Goal: Information Seeking & Learning: Learn about a topic

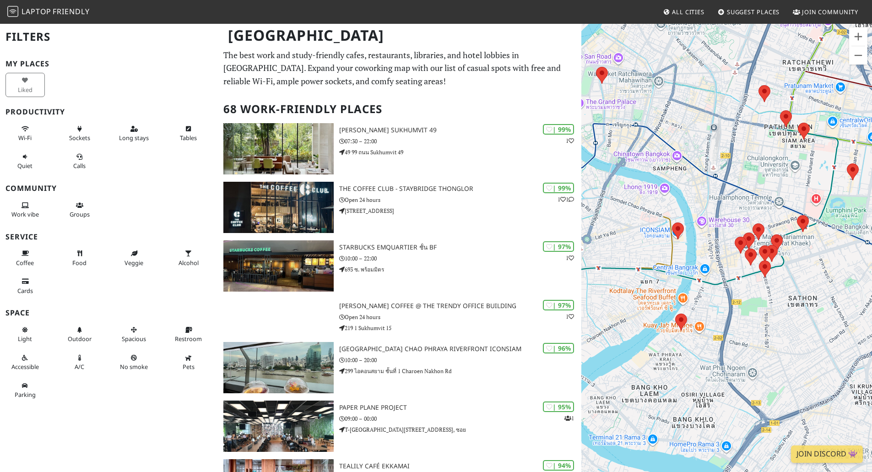
drag, startPoint x: 760, startPoint y: 266, endPoint x: 751, endPoint y: 291, distance: 26.6
click at [751, 291] on div at bounding box center [727, 259] width 291 height 472
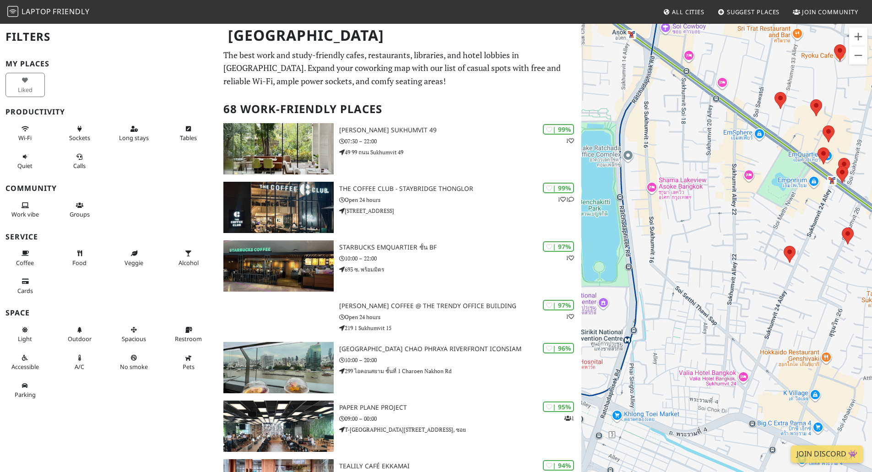
drag, startPoint x: 659, startPoint y: 253, endPoint x: 749, endPoint y: 293, distance: 98.2
click at [750, 293] on div at bounding box center [727, 259] width 291 height 472
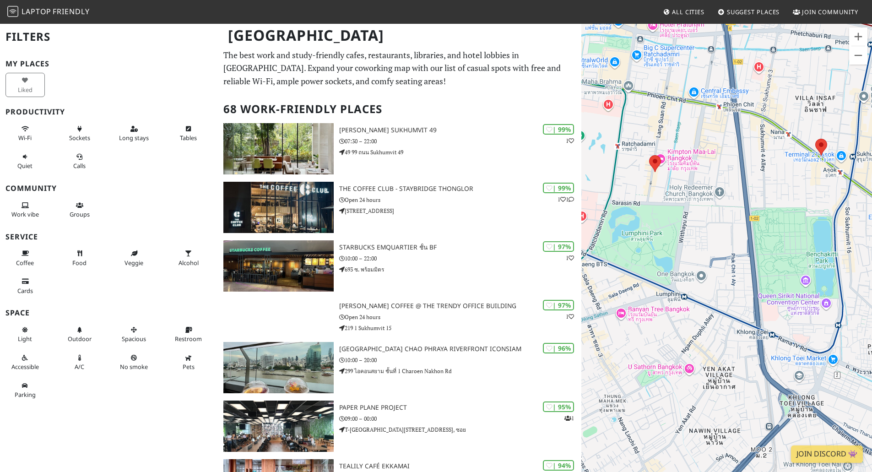
drag, startPoint x: 647, startPoint y: 261, endPoint x: 772, endPoint y: 268, distance: 125.2
click at [772, 268] on div at bounding box center [727, 259] width 291 height 472
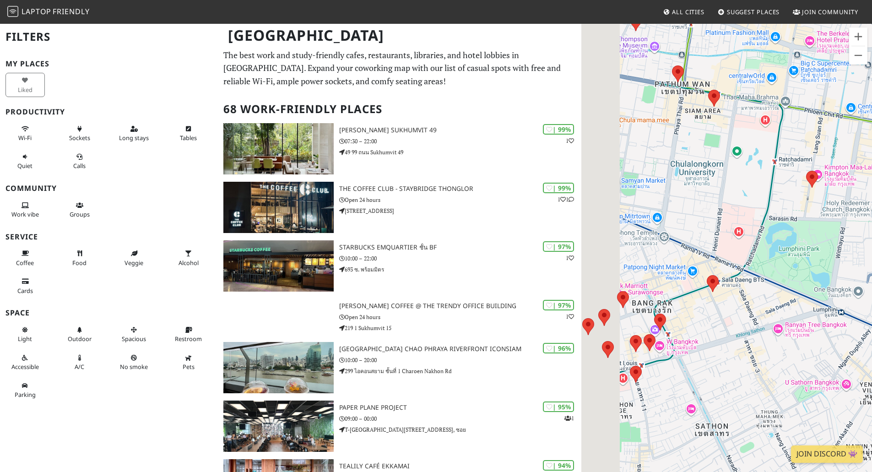
drag, startPoint x: 673, startPoint y: 161, endPoint x: 761, endPoint y: 165, distance: 88.0
click at [761, 165] on div at bounding box center [727, 259] width 291 height 472
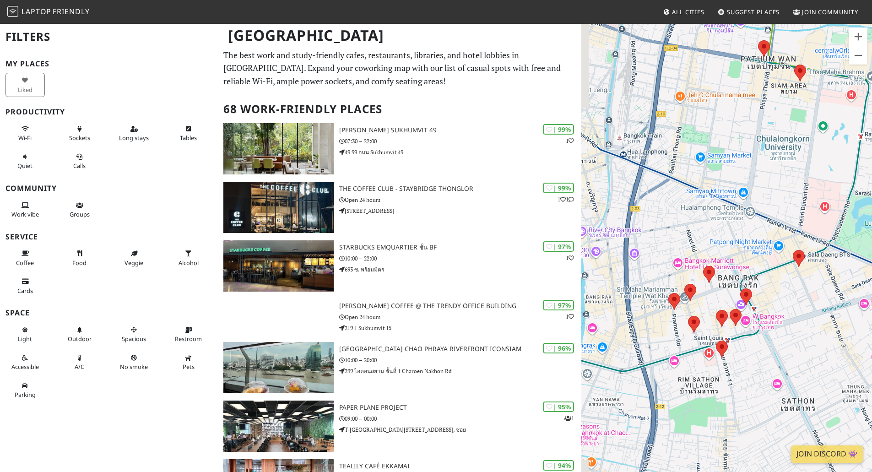
drag, startPoint x: 673, startPoint y: 257, endPoint x: 744, endPoint y: 235, distance: 74.7
click at [744, 235] on div at bounding box center [727, 259] width 291 height 472
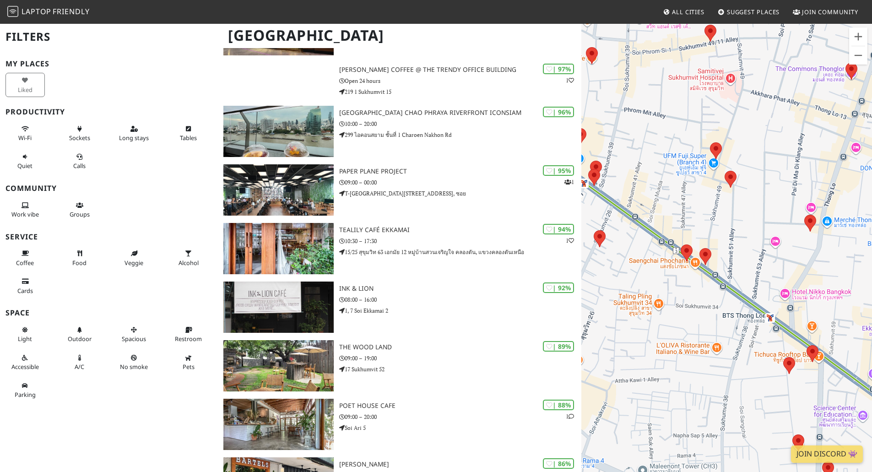
scroll to position [366, 0]
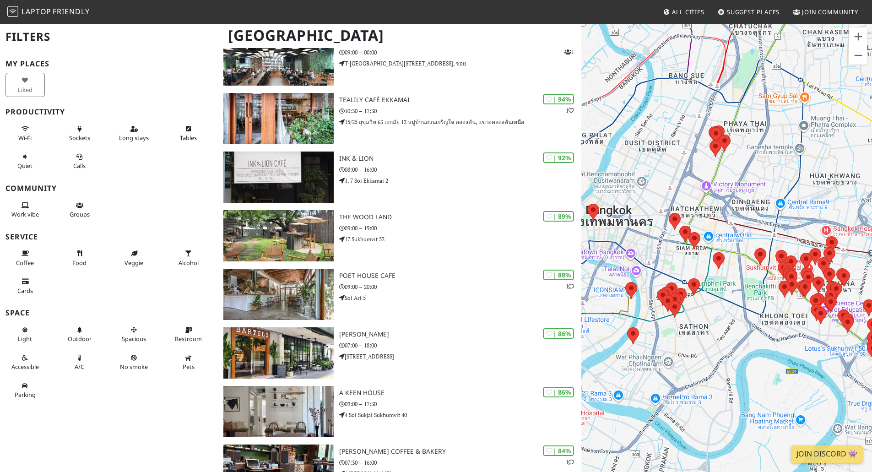
drag, startPoint x: 740, startPoint y: 261, endPoint x: 726, endPoint y: 185, distance: 77.6
click at [726, 185] on div at bounding box center [727, 259] width 291 height 472
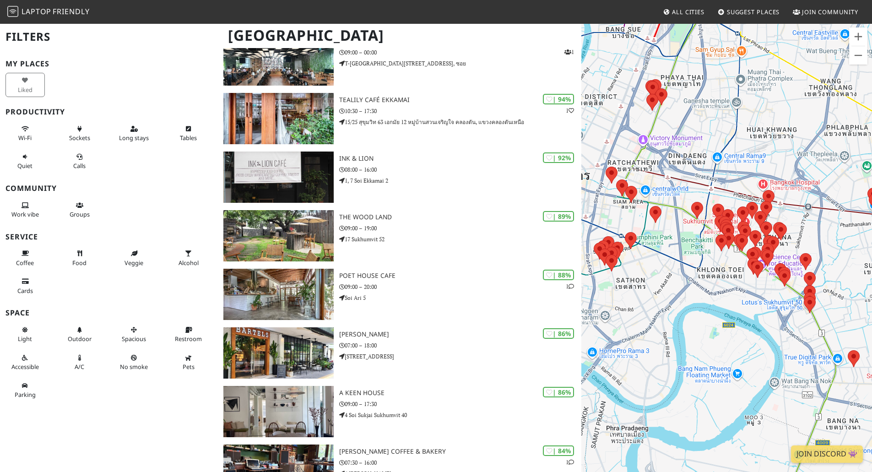
drag, startPoint x: 749, startPoint y: 237, endPoint x: 686, endPoint y: 191, distance: 78.3
click at [686, 191] on div at bounding box center [727, 259] width 291 height 472
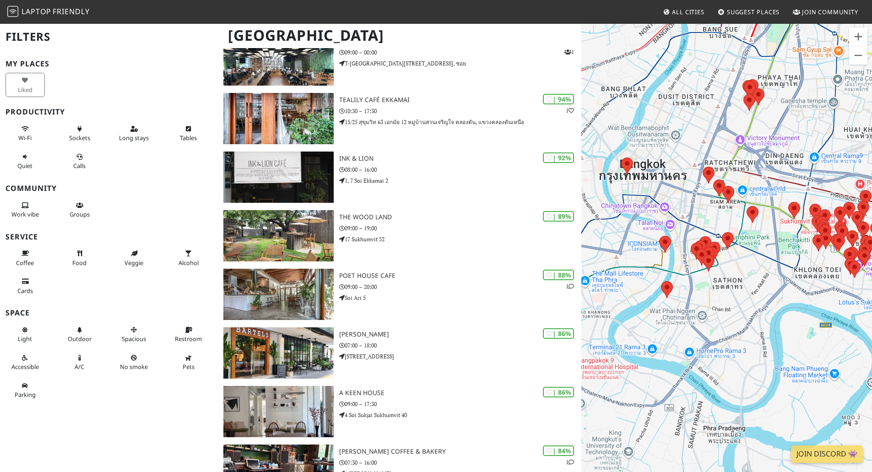
drag, startPoint x: 727, startPoint y: 214, endPoint x: 654, endPoint y: 224, distance: 74.0
click at [654, 224] on div at bounding box center [727, 259] width 291 height 472
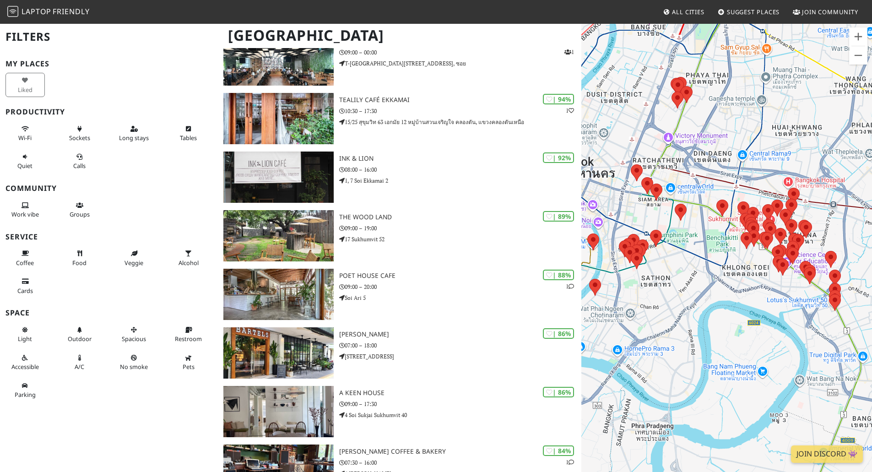
drag, startPoint x: 719, startPoint y: 289, endPoint x: 654, endPoint y: 289, distance: 64.6
click at [654, 289] on div at bounding box center [727, 259] width 291 height 472
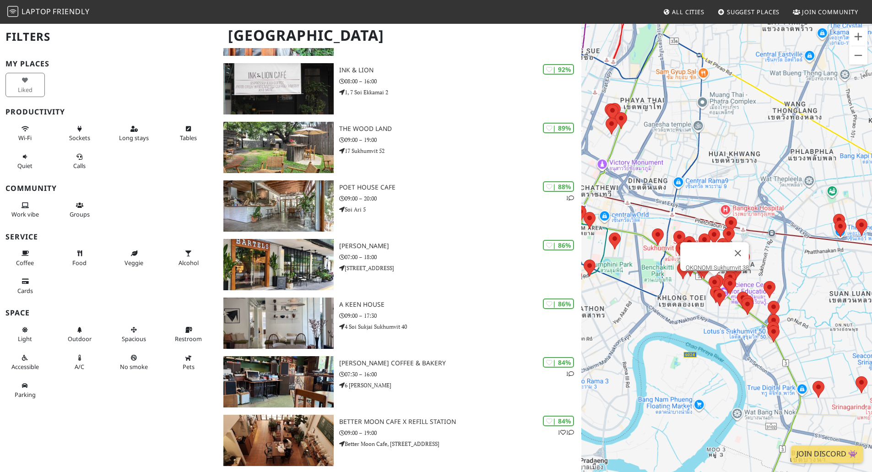
scroll to position [458, 0]
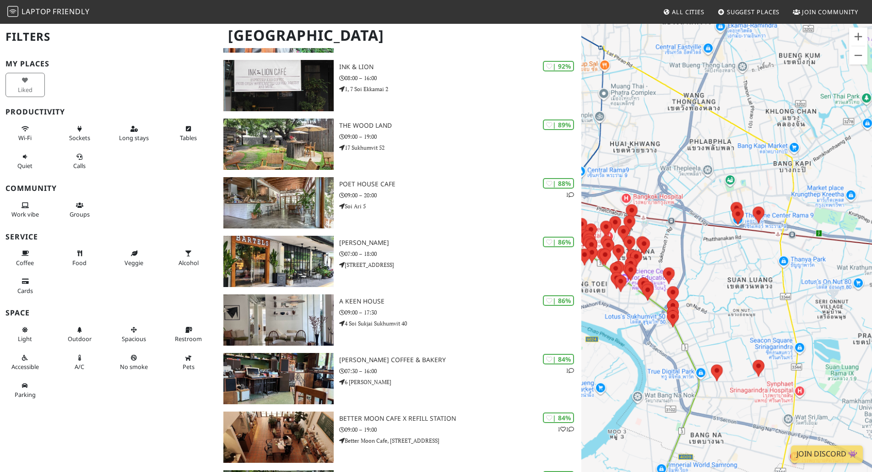
drag, startPoint x: 792, startPoint y: 279, endPoint x: 719, endPoint y: 267, distance: 73.9
click at [719, 267] on div at bounding box center [727, 259] width 291 height 472
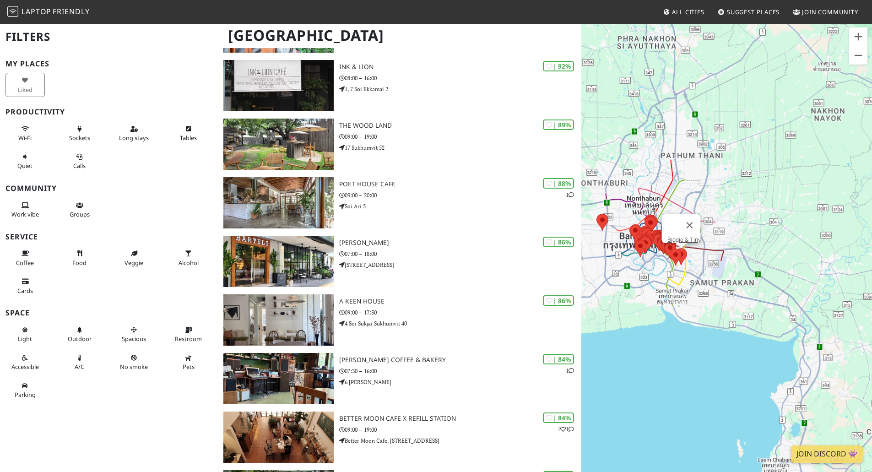
drag, startPoint x: 762, startPoint y: 293, endPoint x: 691, endPoint y: 267, distance: 75.5
click at [691, 267] on div "Biggie & Tiny" at bounding box center [727, 259] width 291 height 472
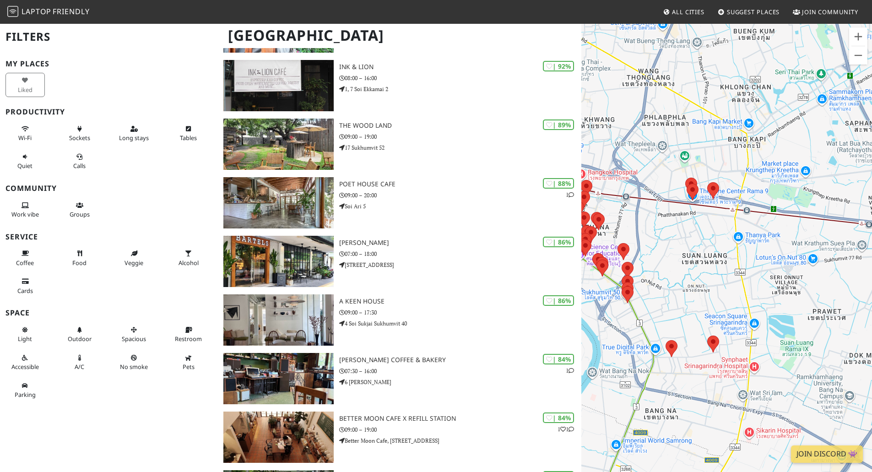
drag, startPoint x: 675, startPoint y: 240, endPoint x: 742, endPoint y: 259, distance: 70.0
click at [791, 265] on div at bounding box center [727, 259] width 291 height 472
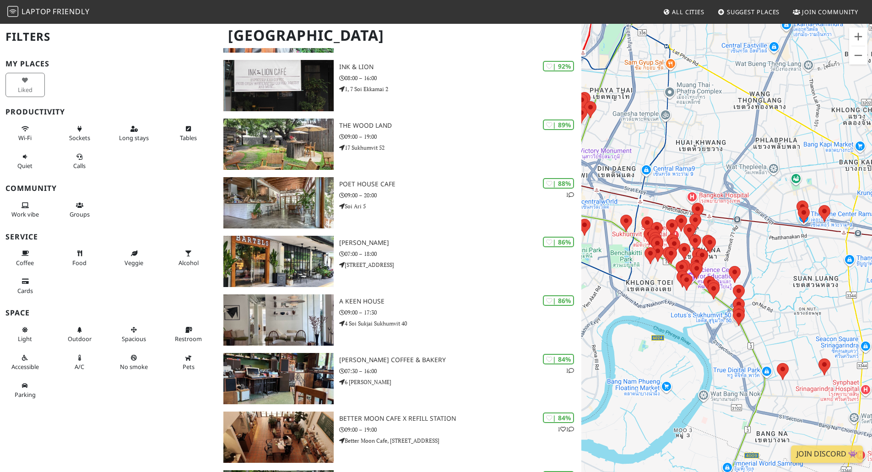
drag, startPoint x: 707, startPoint y: 241, endPoint x: 787, endPoint y: 260, distance: 82.2
click at [787, 260] on div at bounding box center [727, 259] width 291 height 472
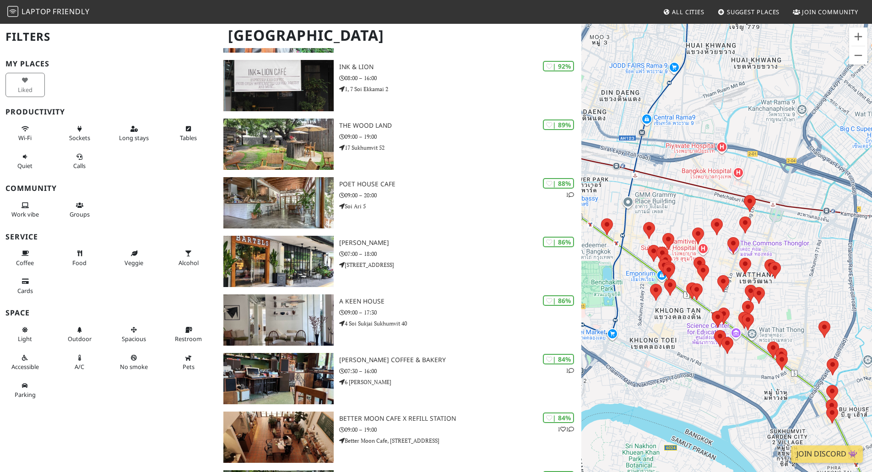
drag, startPoint x: 752, startPoint y: 258, endPoint x: 802, endPoint y: 244, distance: 51.9
click at [802, 244] on div at bounding box center [727, 259] width 291 height 472
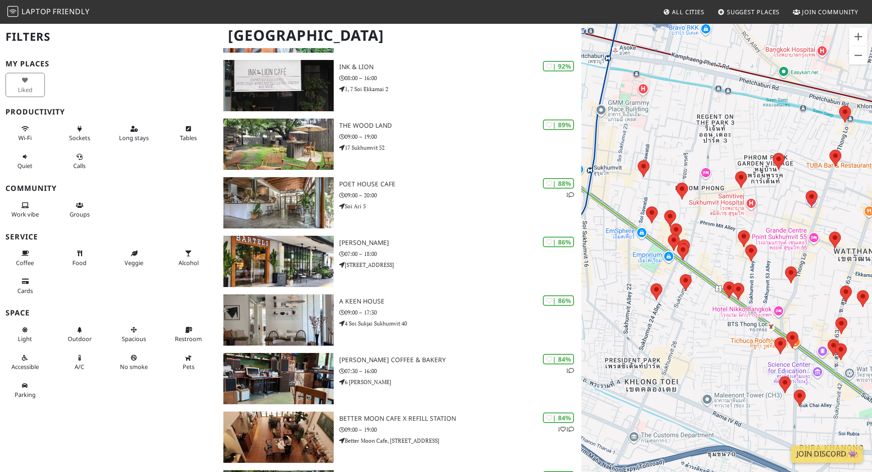
drag, startPoint x: 688, startPoint y: 261, endPoint x: 733, endPoint y: 261, distance: 45.3
click at [733, 261] on div at bounding box center [727, 259] width 291 height 472
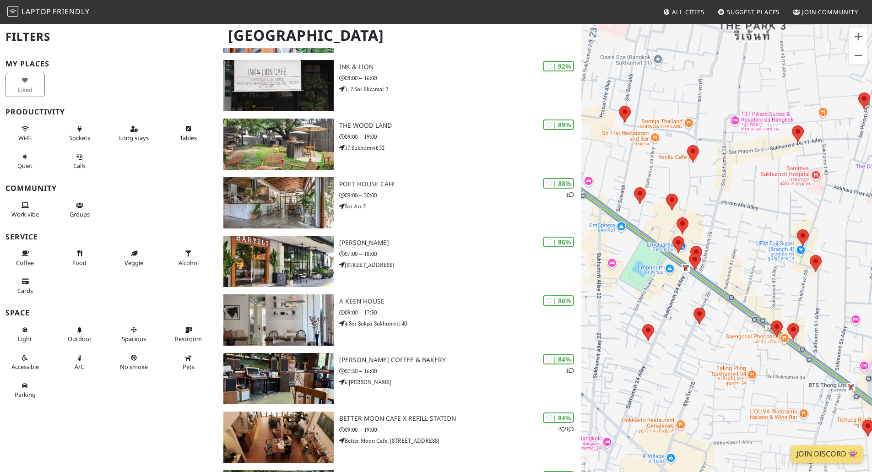
scroll to position [412, 0]
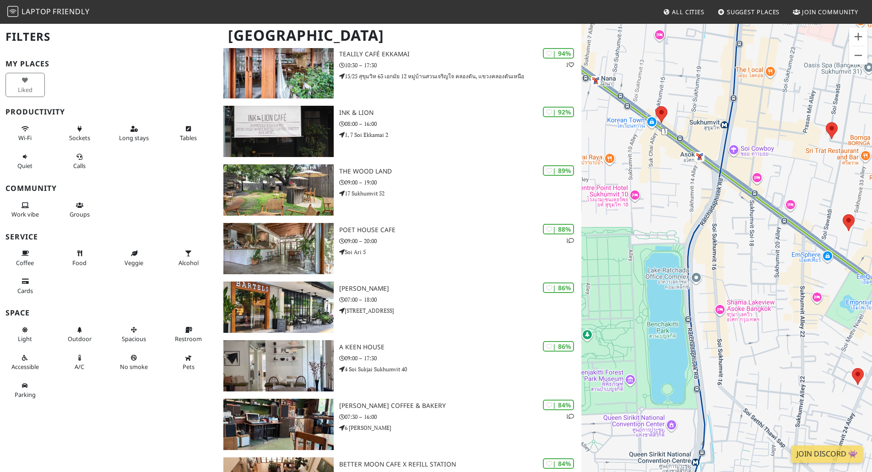
drag, startPoint x: 828, startPoint y: 298, endPoint x: 858, endPoint y: 306, distance: 31.5
click at [858, 306] on div at bounding box center [727, 259] width 291 height 472
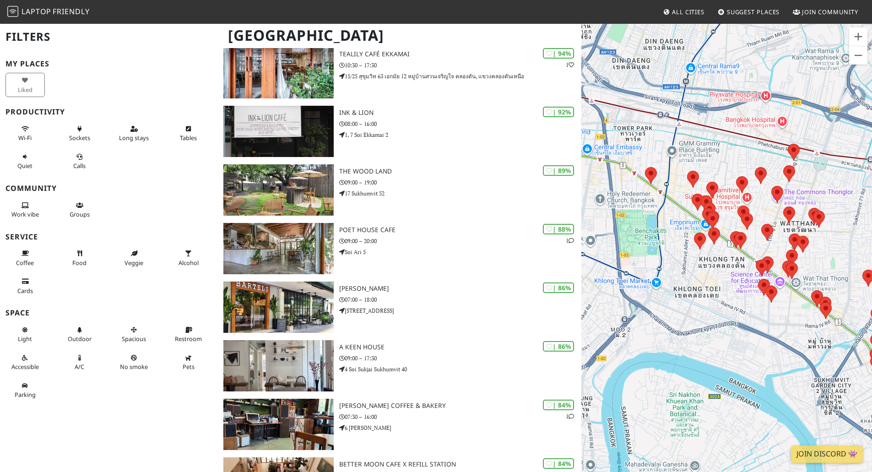
drag, startPoint x: 716, startPoint y: 264, endPoint x: 665, endPoint y: 260, distance: 51.0
click at [665, 260] on div at bounding box center [727, 259] width 291 height 472
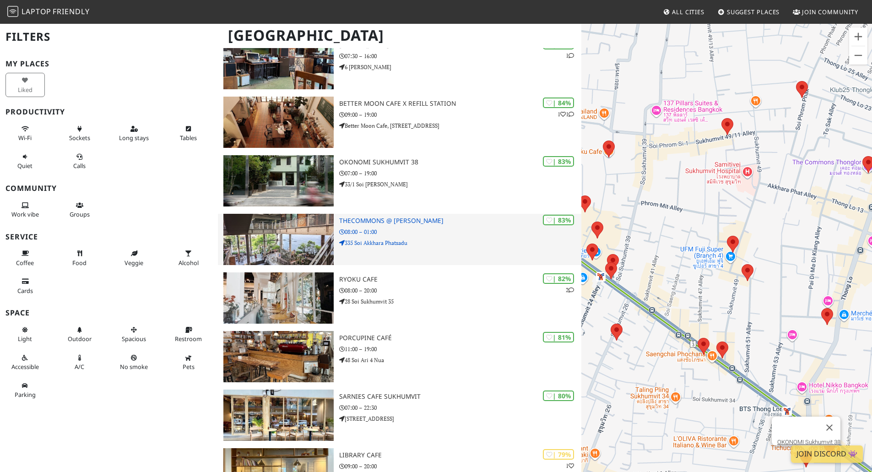
scroll to position [916, 0]
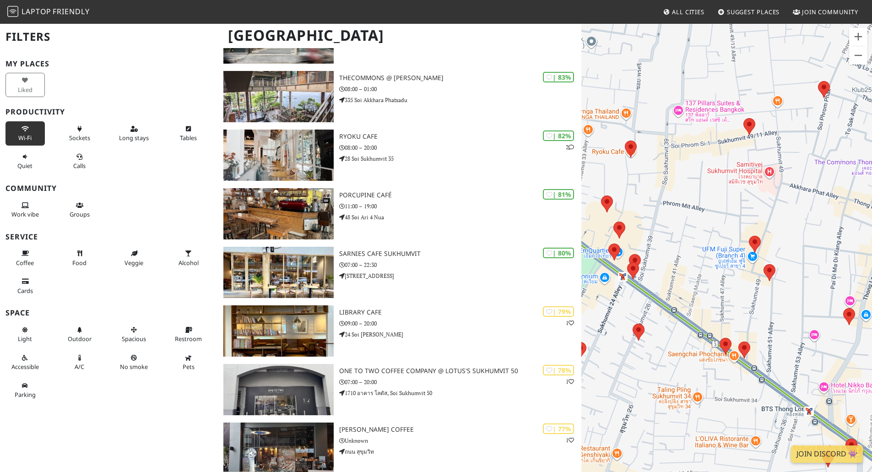
click at [20, 131] on button "Wi-Fi" at bounding box center [24, 133] width 39 height 24
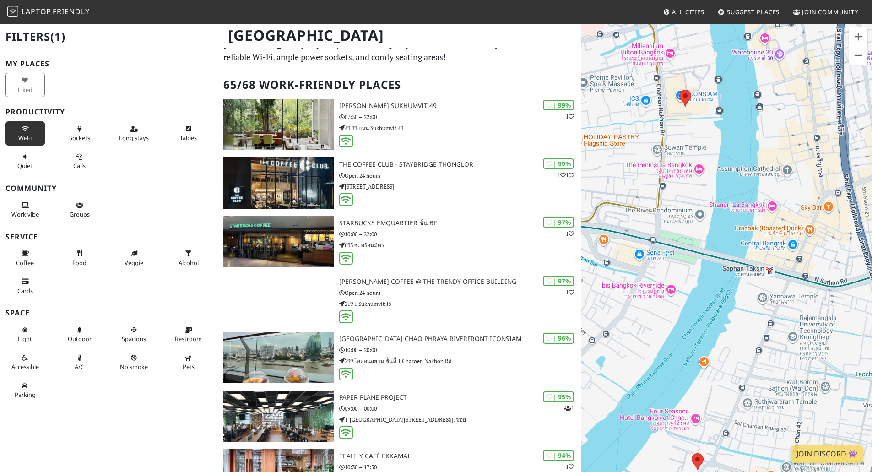
scroll to position [0, 0]
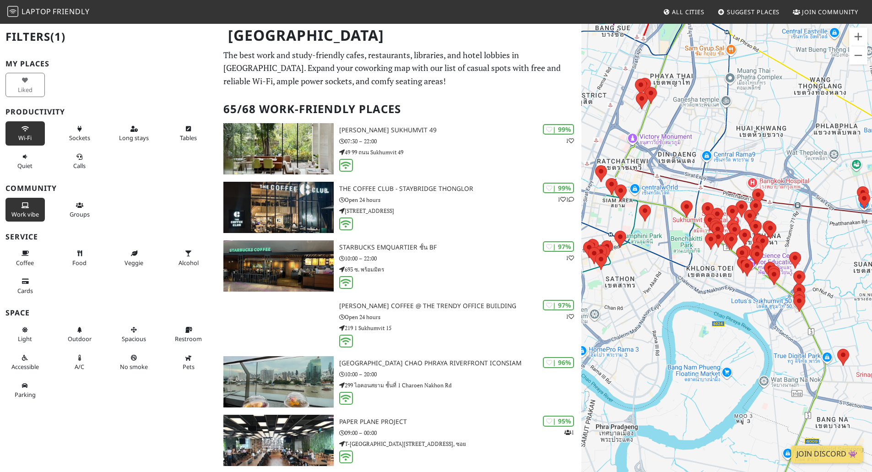
click at [24, 213] on span "Work vibe" at bounding box center [24, 214] width 27 height 8
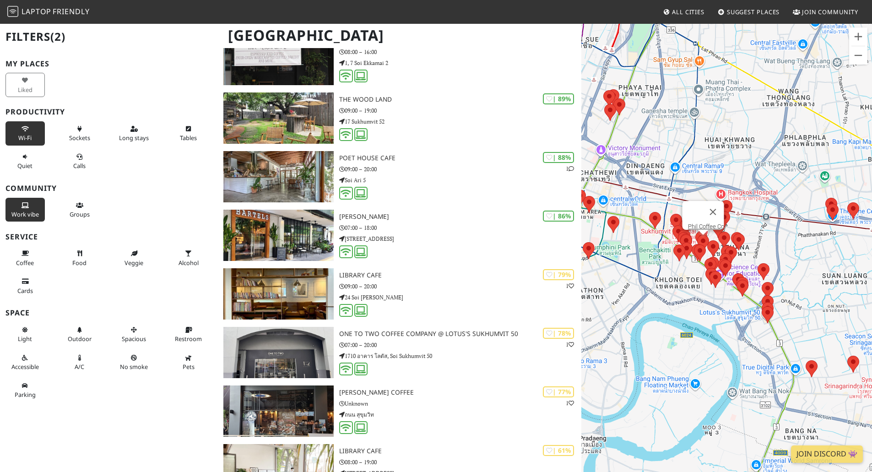
scroll to position [321, 0]
